Goal: Find specific page/section: Find specific page/section

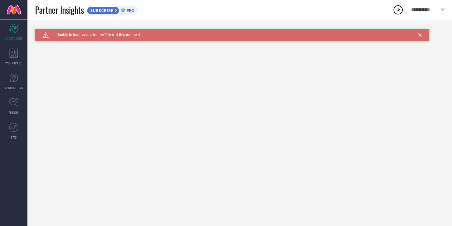
click at [421, 34] on icon at bounding box center [420, 35] width 4 height 4
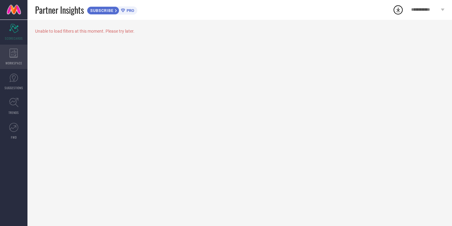
click at [16, 53] on icon at bounding box center [13, 53] width 9 height 9
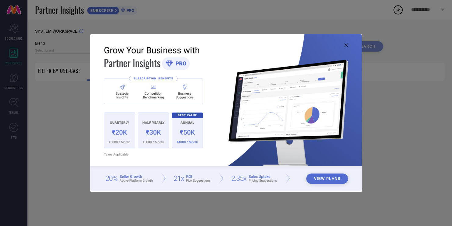
type input "1 STOP FASHION"
type input "All"
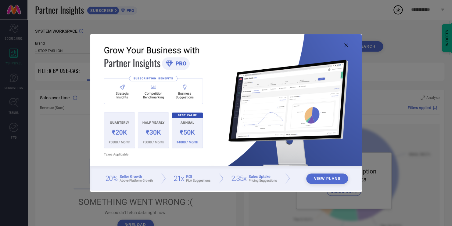
click at [321, 180] on button "View Plans" at bounding box center [327, 178] width 42 height 10
